Goal: Use online tool/utility: Utilize a website feature to perform a specific function

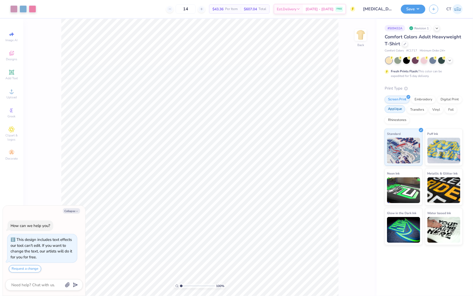
type textarea "x"
drag, startPoint x: 358, startPoint y: 133, endPoint x: 348, endPoint y: 132, distance: 10.6
click at [348, 133] on input "11.50" at bounding box center [357, 133] width 19 height 7
type input "7.8"
type textarea "x"
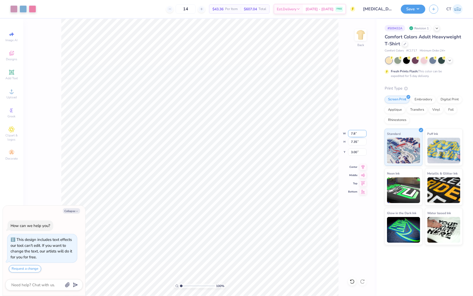
type input "7.80"
type input "4.99"
type input "4.18"
type input "7.18"
type textarea "x"
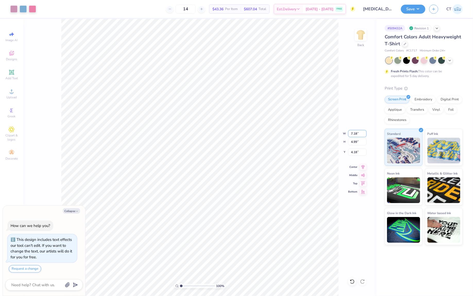
type input "4.59"
click at [357, 152] on input "4.38" at bounding box center [357, 151] width 19 height 7
type input "4"
type input "1.15"
click at [407, 10] on button "Save" at bounding box center [413, 8] width 24 height 9
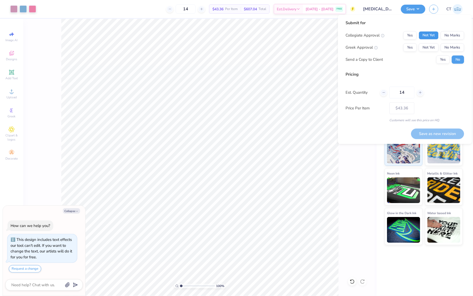
click at [430, 34] on button "Not Yet" at bounding box center [429, 35] width 20 height 8
click at [450, 33] on button "No Marks" at bounding box center [452, 35] width 23 height 8
click at [428, 47] on button "Not Yet" at bounding box center [429, 47] width 20 height 8
click at [442, 60] on button "Yes" at bounding box center [442, 60] width 13 height 8
type textarea "x"
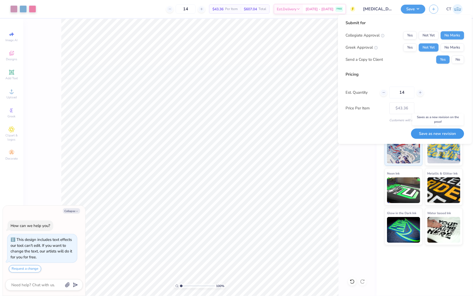
click at [423, 132] on button "Save as new revision" at bounding box center [437, 133] width 53 height 11
type input "$43.36"
type textarea "x"
